Goal: Task Accomplishment & Management: Complete application form

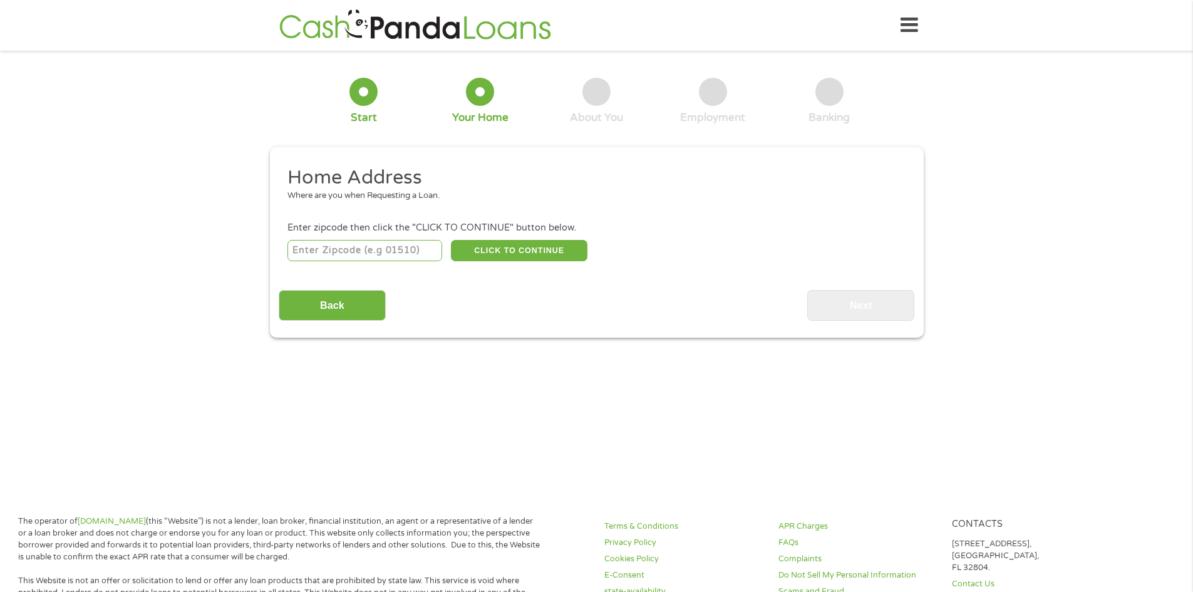
click at [388, 250] on input "number" at bounding box center [364, 250] width 155 height 21
type input "79106"
select select "[US_STATE]"
click at [517, 250] on button "CLICK TO CONTINUE" at bounding box center [519, 250] width 136 height 21
type input "79106"
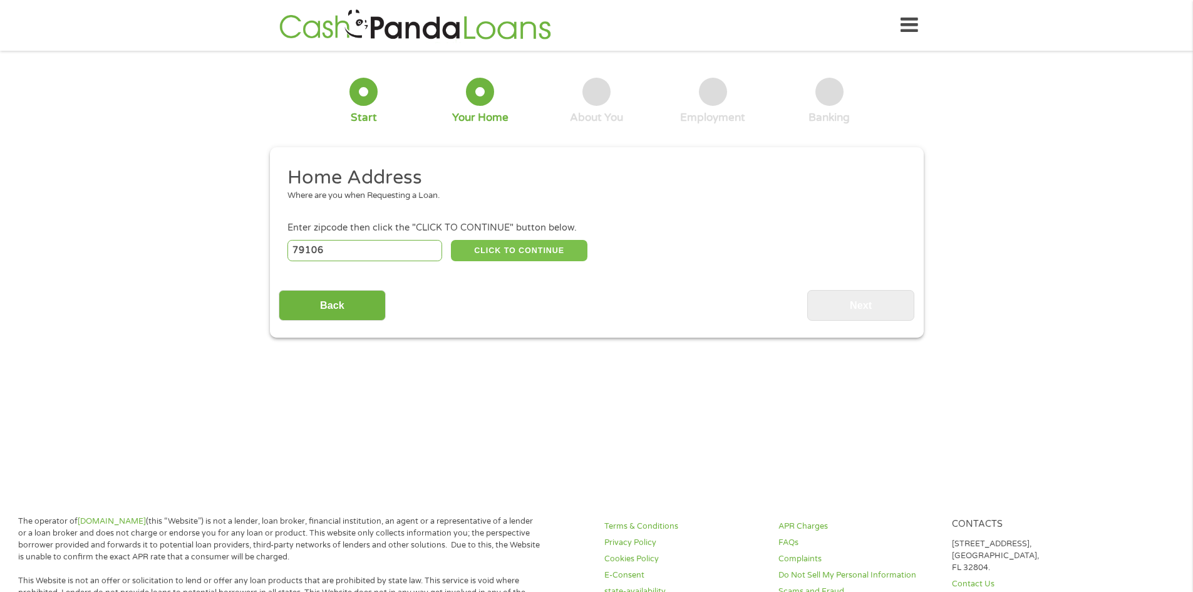
type input "Amarillo"
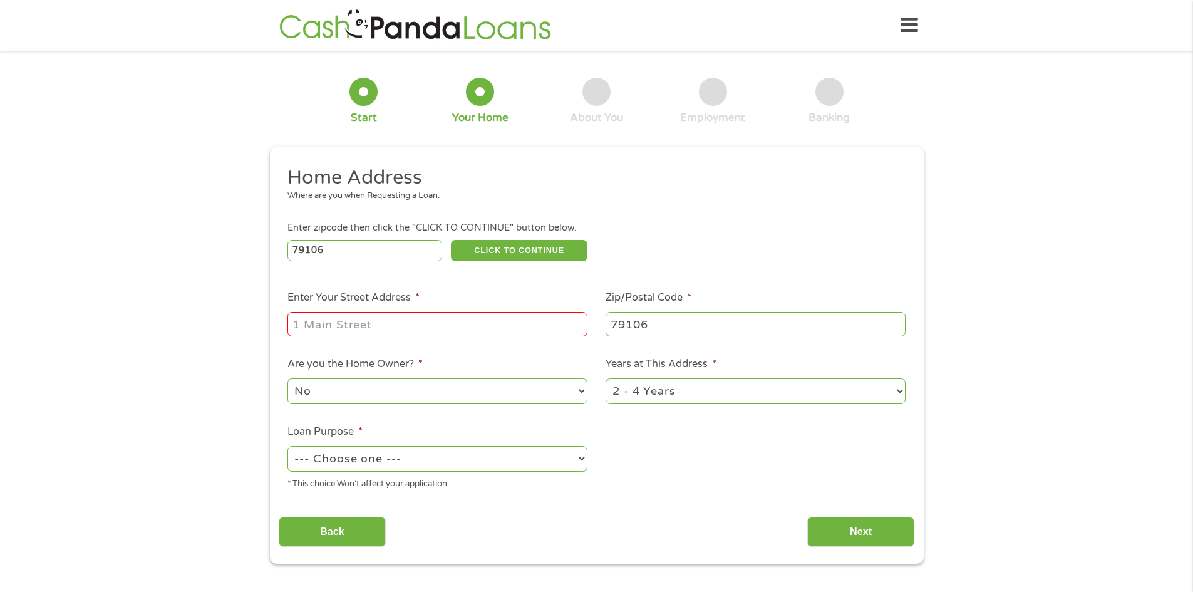
click at [453, 323] on input "Enter Your Street Address *" at bounding box center [437, 324] width 300 height 24
click at [577, 440] on li "Loan Purpose * --- Choose one --- Pay Bills Debt Consolidation Home Improvement…" at bounding box center [438, 457] width 318 height 66
click at [381, 316] on input "Enter Your Street Address *" at bounding box center [437, 324] width 300 height 24
type input "[STREET_ADDRESS]"
click at [823, 448] on ul "Home Address Where are you when Requesting a Loan. Enter zipcode then click the…" at bounding box center [596, 332] width 635 height 334
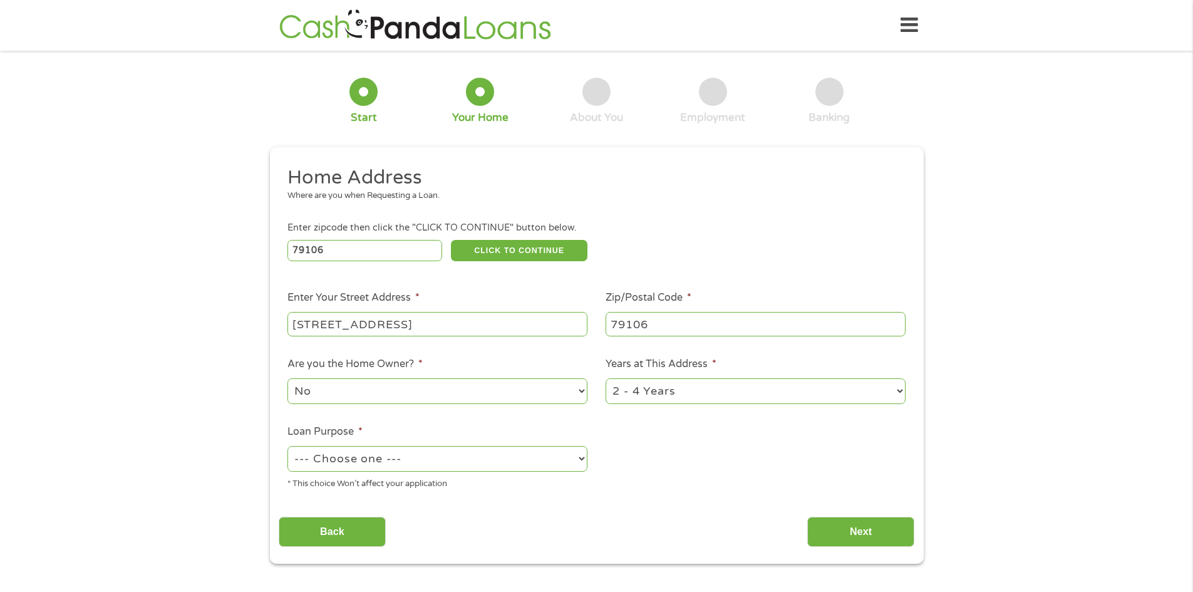
click at [507, 389] on select "No Yes" at bounding box center [437, 391] width 300 height 26
click at [475, 444] on div "--- Choose one --- Pay Bills Debt Consolidation Home Improvement Major Purchase…" at bounding box center [437, 459] width 300 height 30
click at [471, 451] on select "--- Choose one --- Pay Bills Debt Consolidation Home Improvement Major Purchase…" at bounding box center [437, 459] width 300 height 26
select select "other"
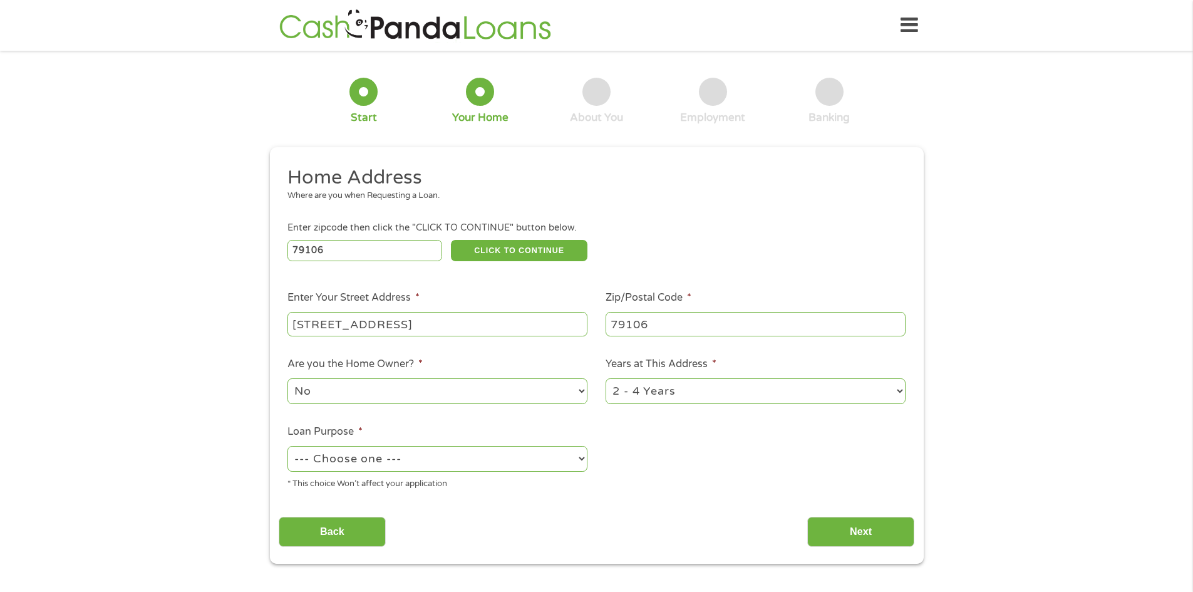
click at [287, 446] on select "--- Choose one --- Pay Bills Debt Consolidation Home Improvement Major Purchase…" at bounding box center [437, 459] width 300 height 26
drag, startPoint x: 715, startPoint y: 389, endPoint x: 703, endPoint y: 403, distance: 18.2
click at [714, 390] on select "1 Year or less 1 - 2 Years 2 - 4 Years Over 4 Years" at bounding box center [755, 391] width 300 height 26
select select "60months"
click at [605, 378] on select "1 Year or less 1 - 2 Years 2 - 4 Years Over 4 Years" at bounding box center [755, 391] width 300 height 26
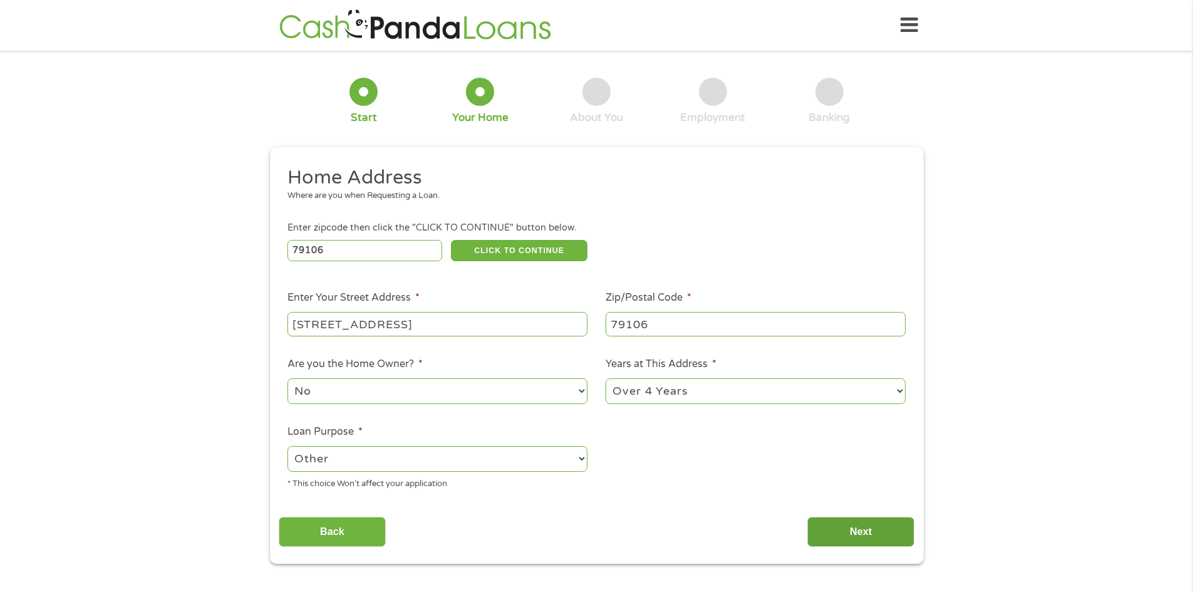
click at [856, 536] on input "Next" at bounding box center [860, 531] width 107 height 31
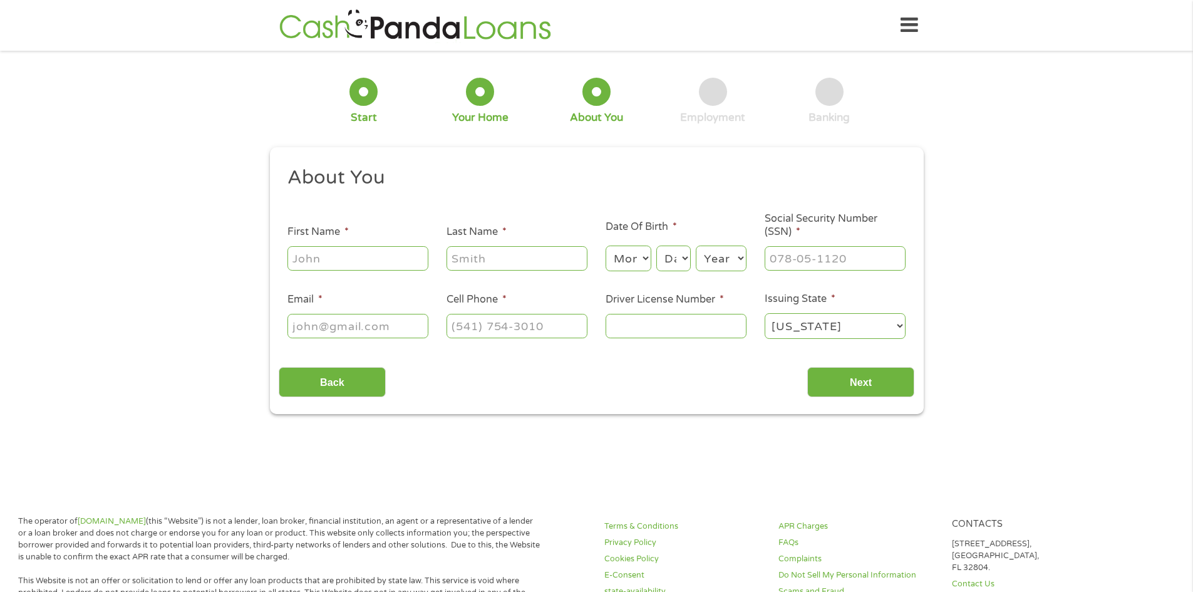
scroll to position [5, 5]
click at [337, 245] on div at bounding box center [357, 258] width 141 height 29
click at [340, 260] on input "First Name *" at bounding box center [357, 258] width 141 height 24
type input "[PERSON_NAME]"
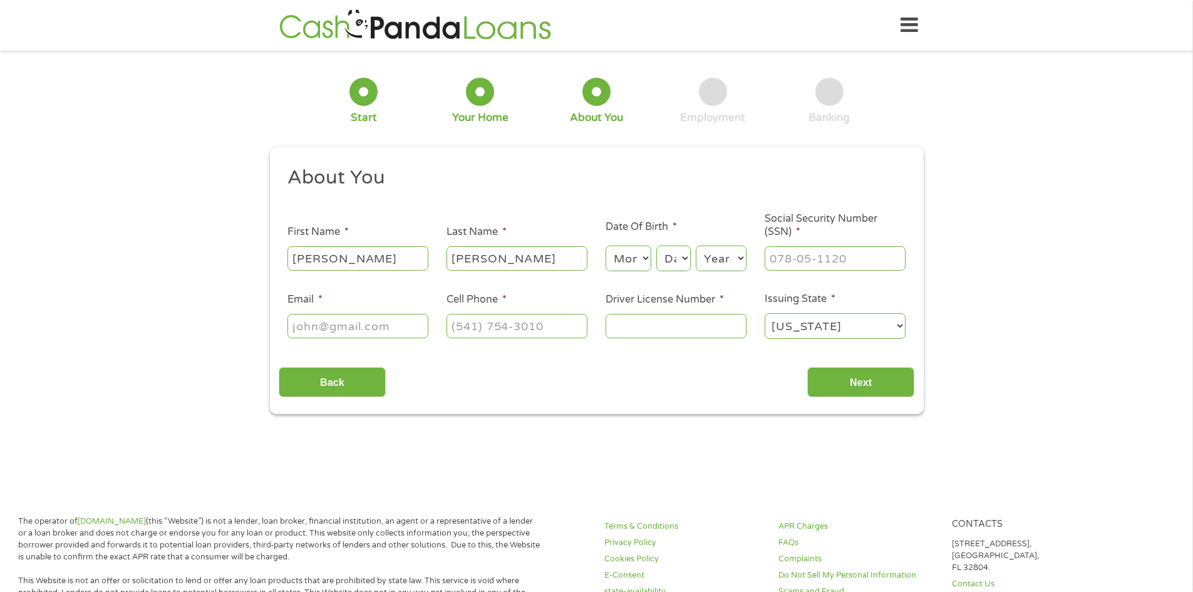
type input "[PERSON_NAME][EMAIL_ADDRESS][DOMAIN_NAME]"
type input "[PHONE_NUMBER]"
click at [629, 268] on select "Month 1 2 3 4 5 6 7 8 9 10 11 12" at bounding box center [628, 258] width 46 height 26
select select "4"
click at [605, 245] on select "Month 1 2 3 4 5 6 7 8 9 10 11 12" at bounding box center [628, 258] width 46 height 26
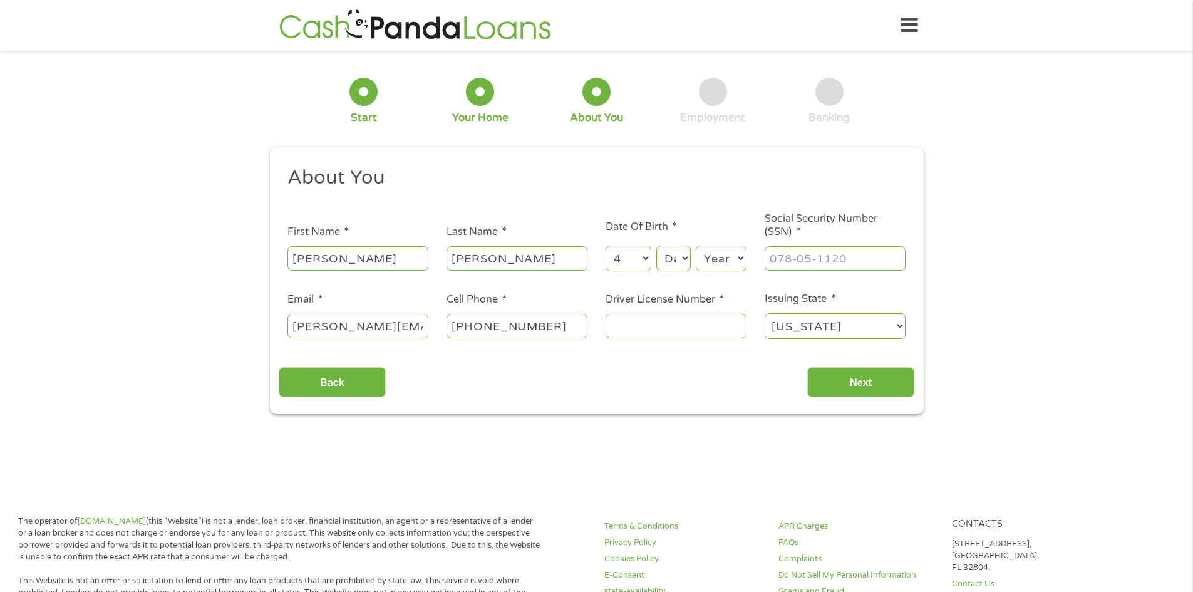
click at [676, 257] on select "Day 1 2 3 4 5 6 7 8 9 10 11 12 13 14 15 16 17 18 19 20 21 22 23 24 25 26 27 28 …" at bounding box center [673, 258] width 34 height 26
select select "19"
click at [656, 245] on select "Day 1 2 3 4 5 6 7 8 9 10 11 12 13 14 15 16 17 18 19 20 21 22 23 24 25 26 27 28 …" at bounding box center [673, 258] width 34 height 26
click at [721, 255] on select "Year [DATE] 2006 2005 2004 2003 2002 2001 2000 1999 1998 1997 1996 1995 1994 19…" at bounding box center [721, 258] width 51 height 26
select select "1987"
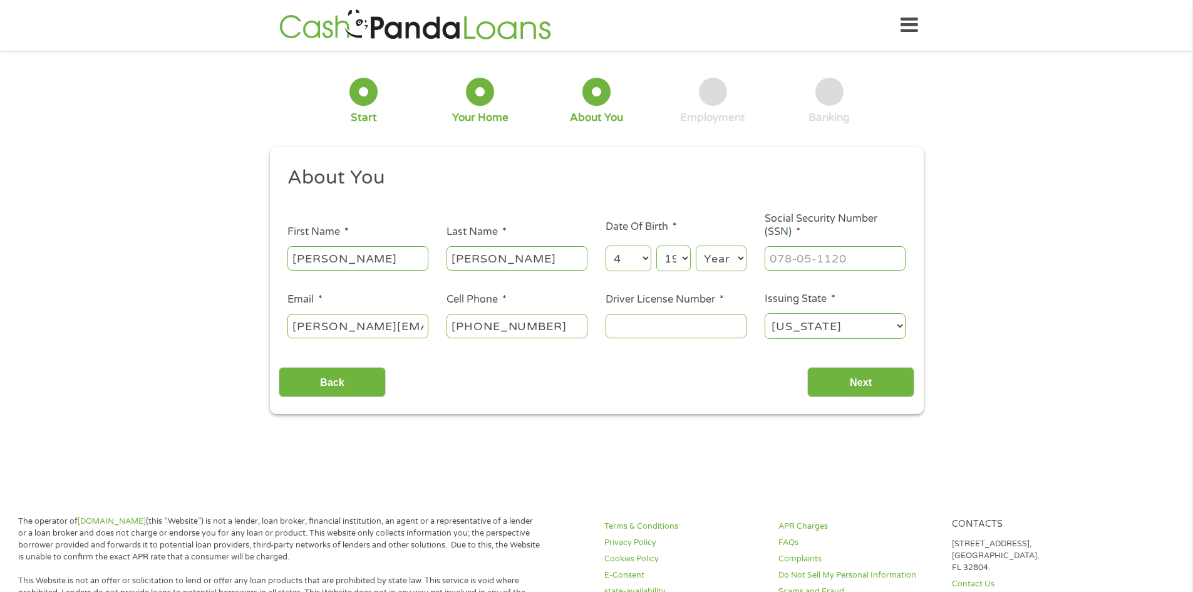
click at [696, 245] on select "Year [DATE] 2006 2005 2004 2003 2002 2001 2000 1999 1998 1997 1996 1995 1994 19…" at bounding box center [721, 258] width 51 height 26
click at [823, 265] on input "___-__-____" at bounding box center [834, 258] width 141 height 24
type input "449-83-0446"
click at [657, 326] on input "Driver License Number *" at bounding box center [675, 326] width 141 height 24
type input "23558660"
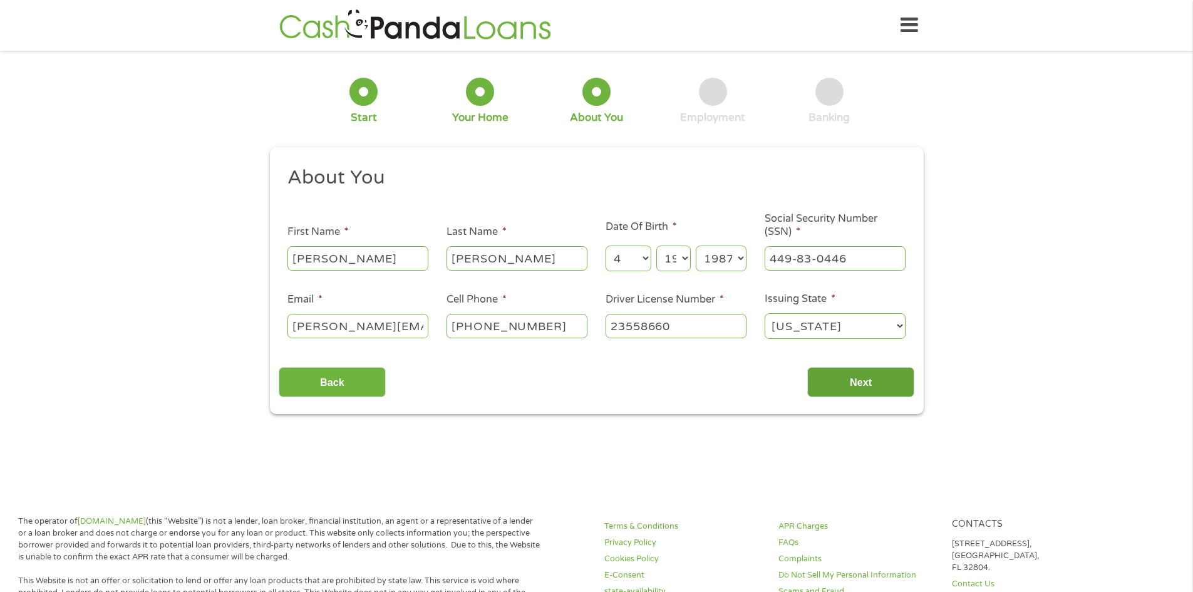
click at [857, 385] on input "Next" at bounding box center [860, 382] width 107 height 31
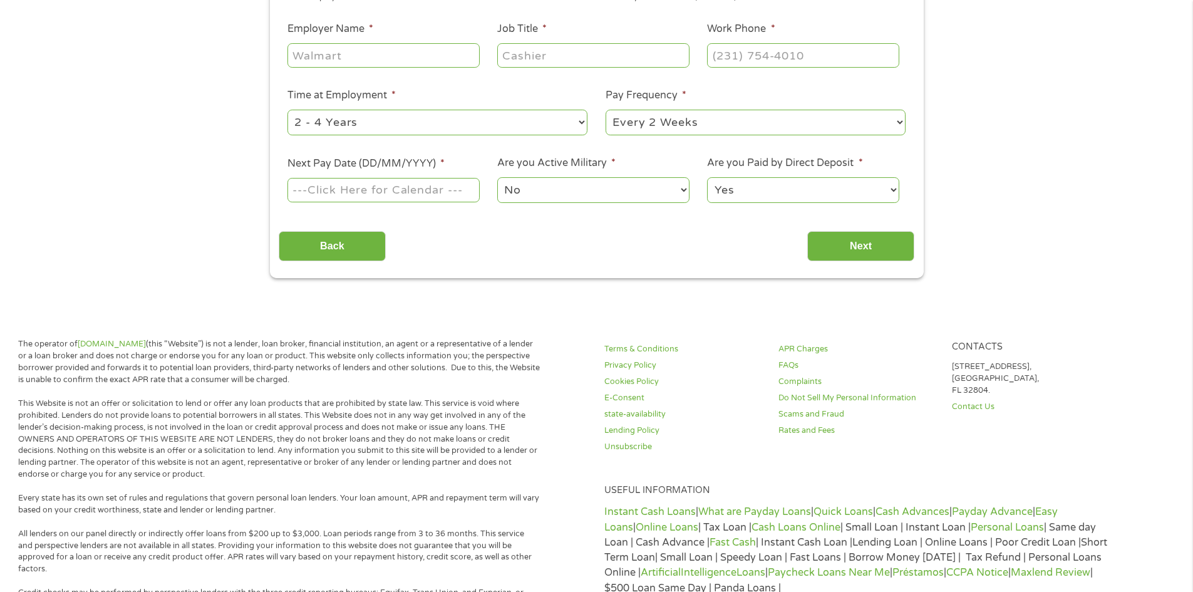
scroll to position [313, 0]
